Goal: Information Seeking & Learning: Find specific fact

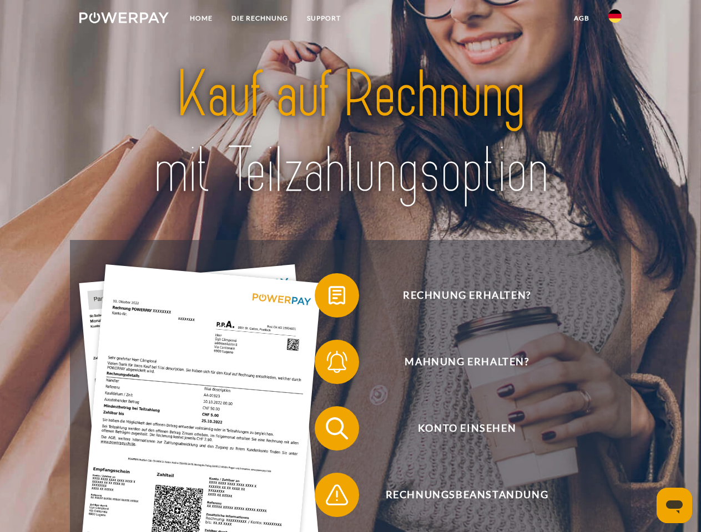
click at [124, 19] on img at bounding box center [123, 17] width 89 height 11
click at [615, 19] on img at bounding box center [614, 15] width 13 height 13
click at [581, 18] on link "agb" at bounding box center [581, 18] width 34 height 20
click at [328, 298] on span at bounding box center [319, 295] width 55 height 55
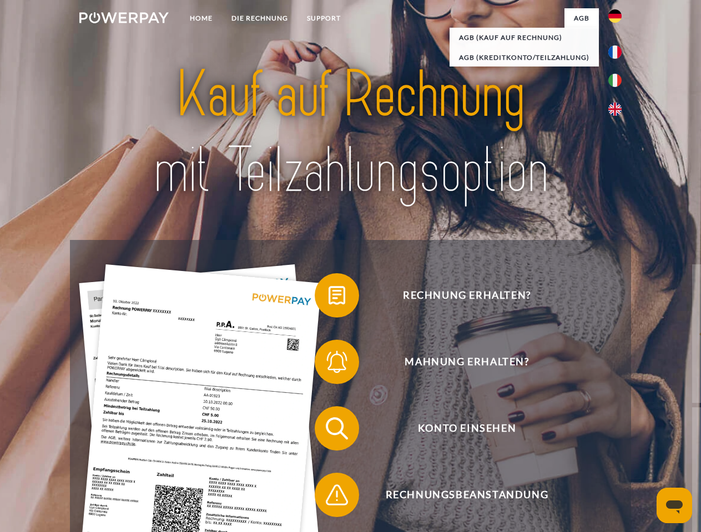
click at [328, 364] on span at bounding box center [319, 361] width 55 height 55
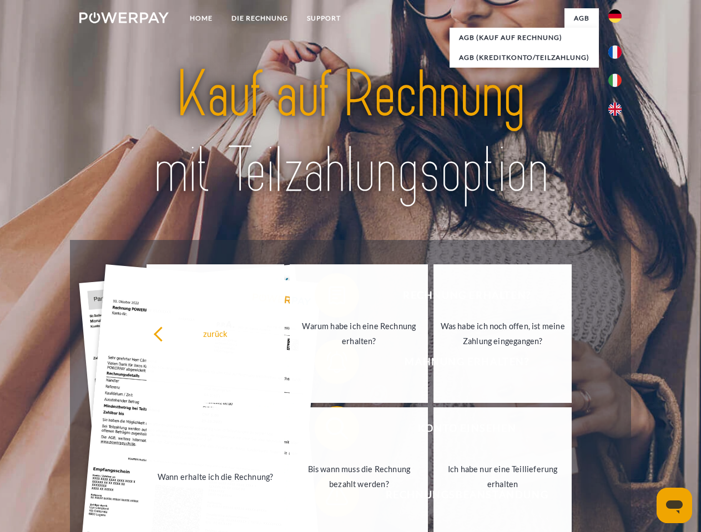
click at [328, 431] on link "Bis wann muss die Rechnung bezahlt werden?" at bounding box center [359, 477] width 138 height 139
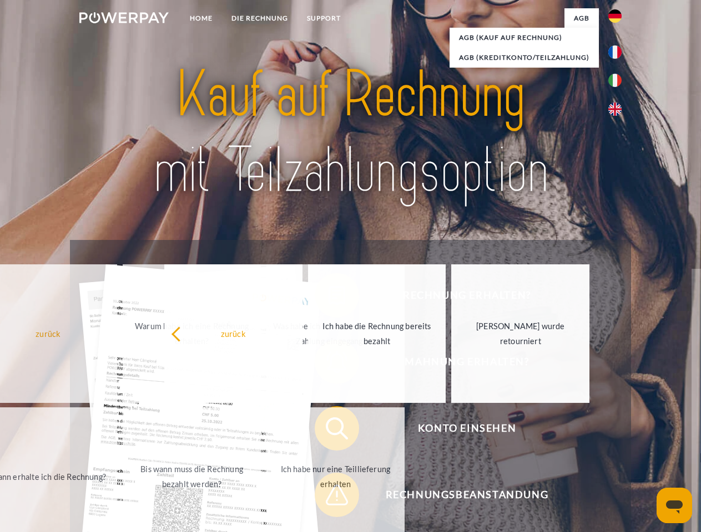
click at [328, 498] on span at bounding box center [319, 495] width 55 height 55
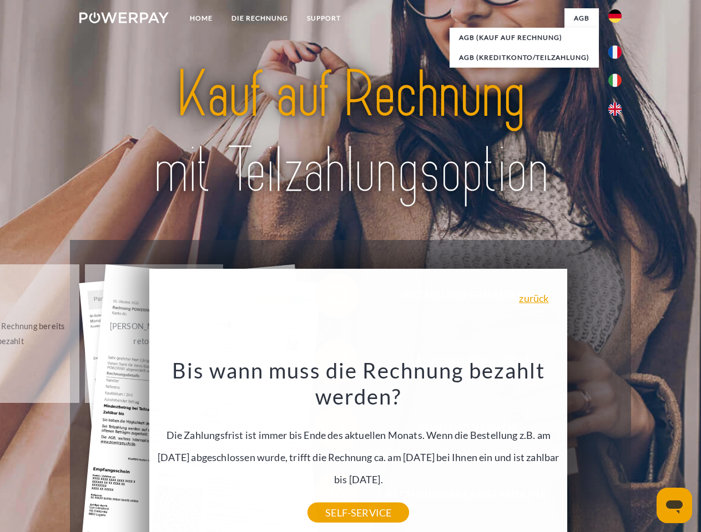
click at [674, 506] on icon "Messaging-Fenster öffnen" at bounding box center [674, 507] width 17 height 13
